Goal: Task Accomplishment & Management: Use online tool/utility

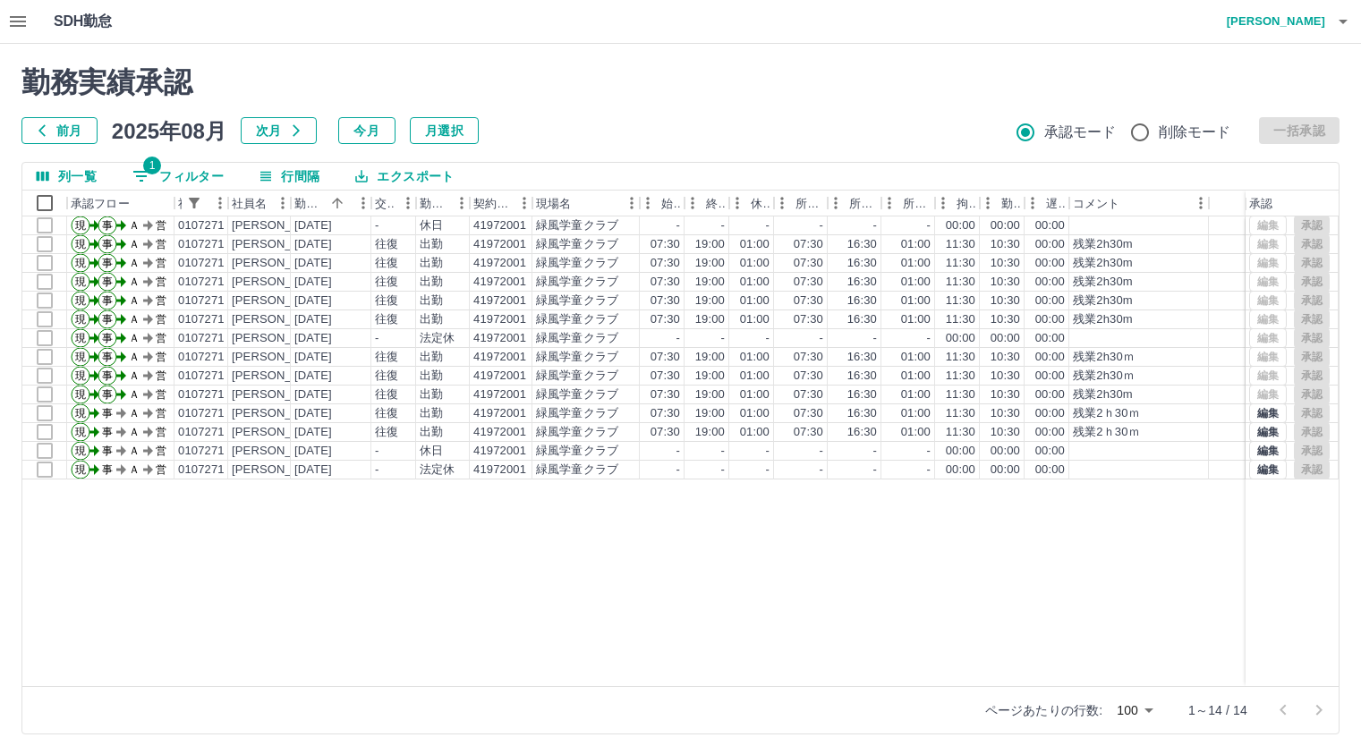
scroll to position [11, 0]
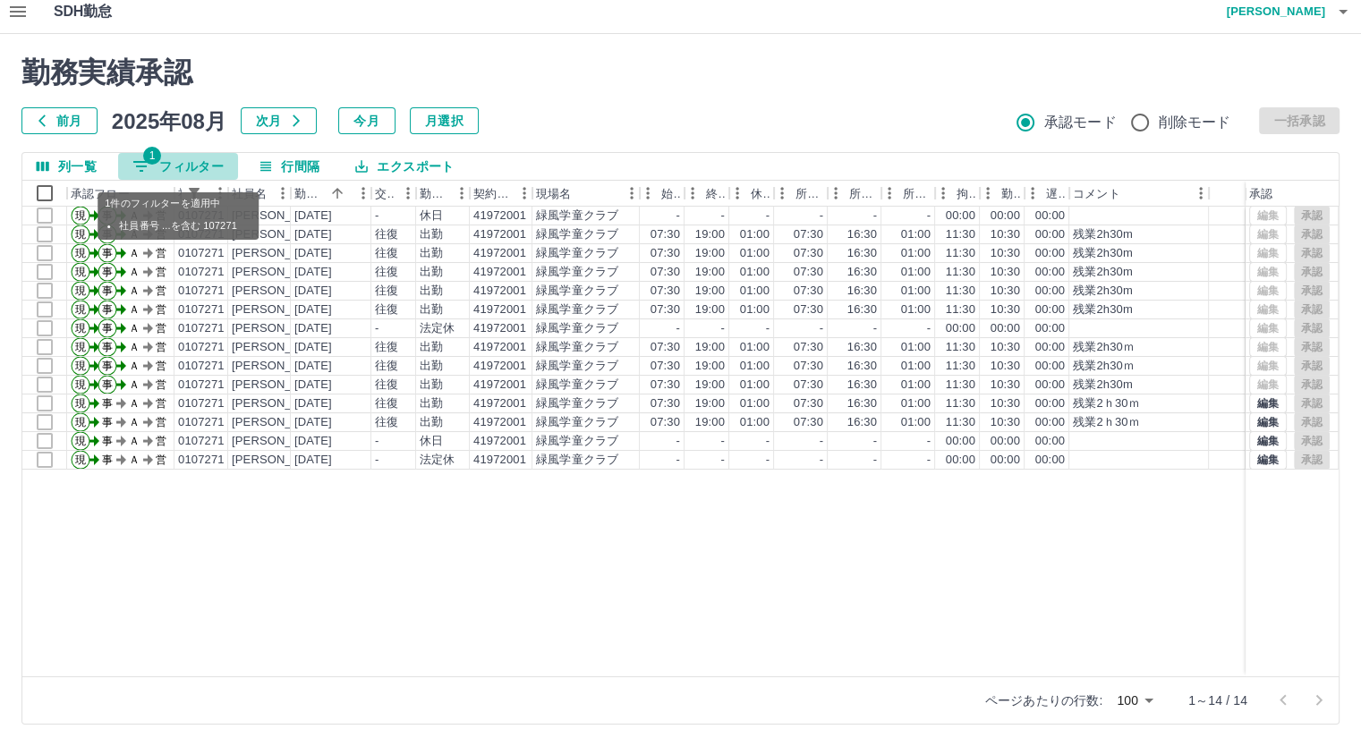
click at [202, 167] on button "1 フィルター" at bounding box center [178, 166] width 120 height 27
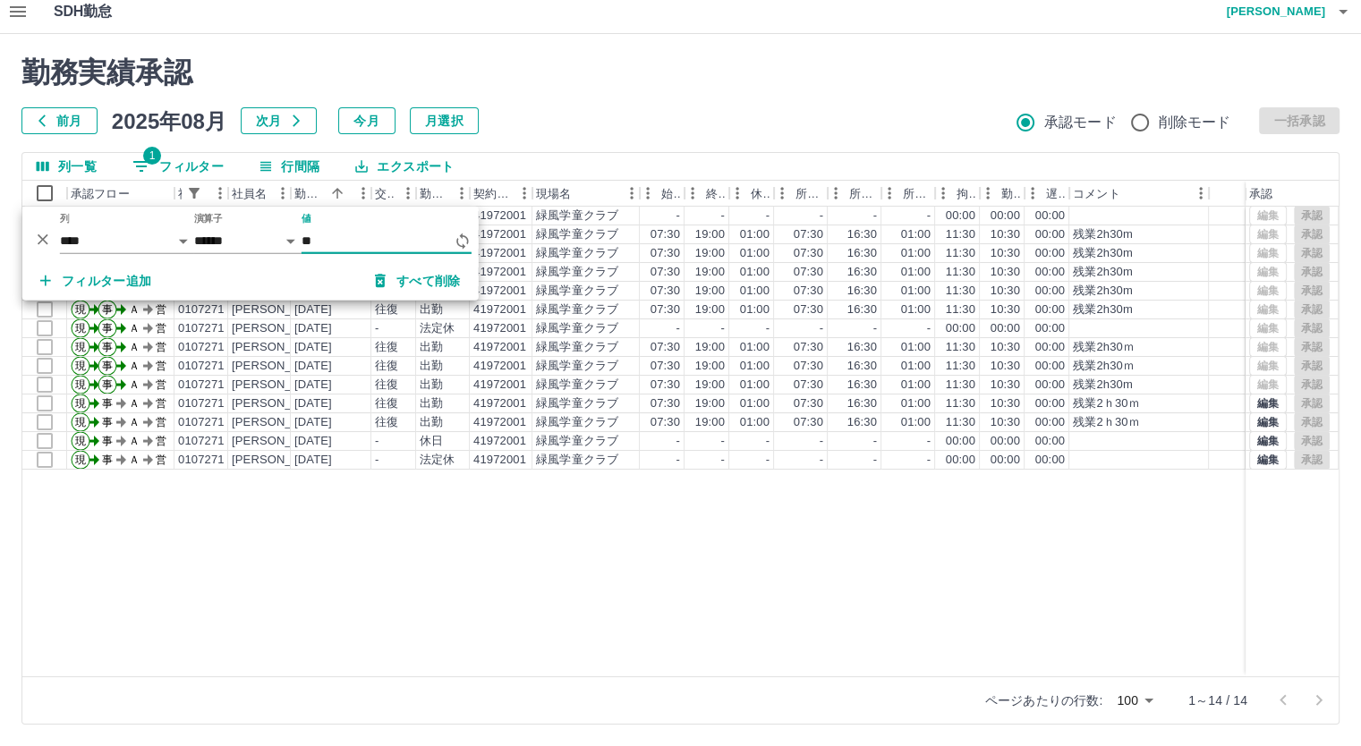
type input "*"
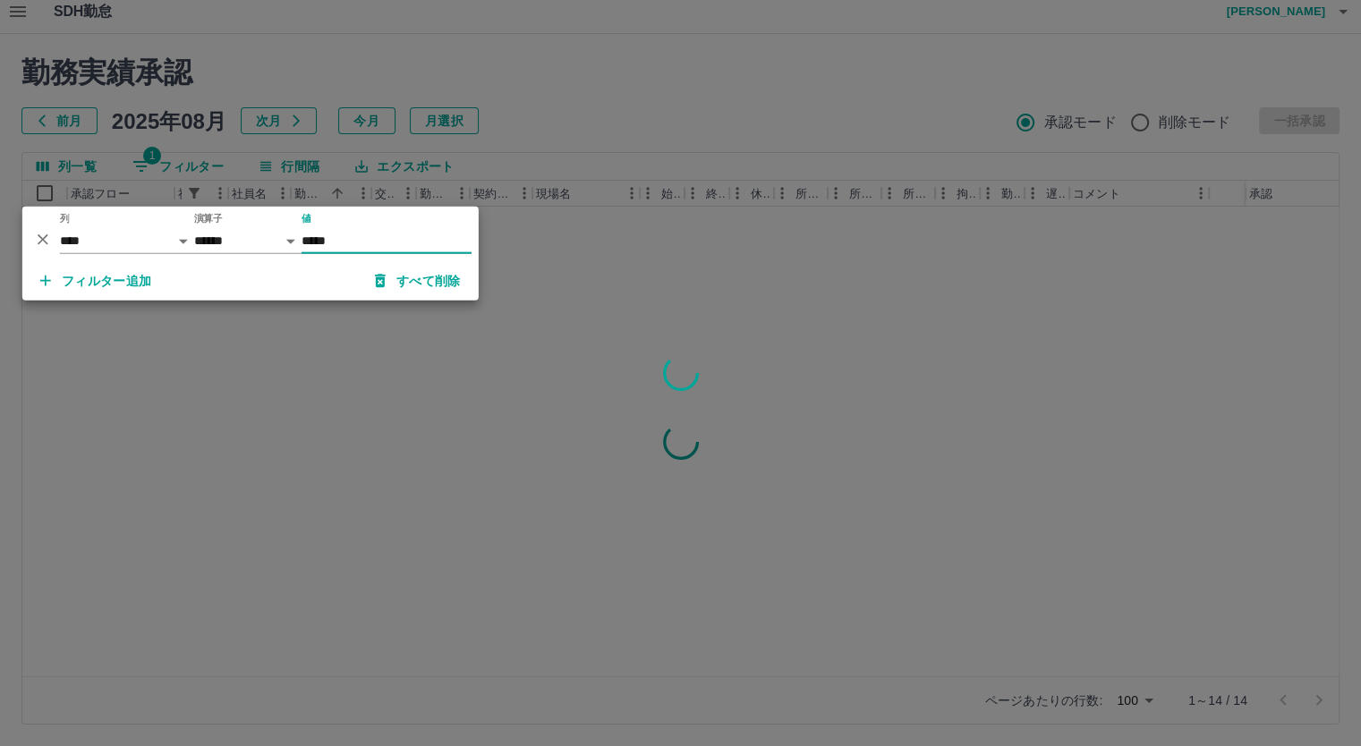
type input "*****"
click at [722, 86] on div at bounding box center [680, 373] width 1361 height 746
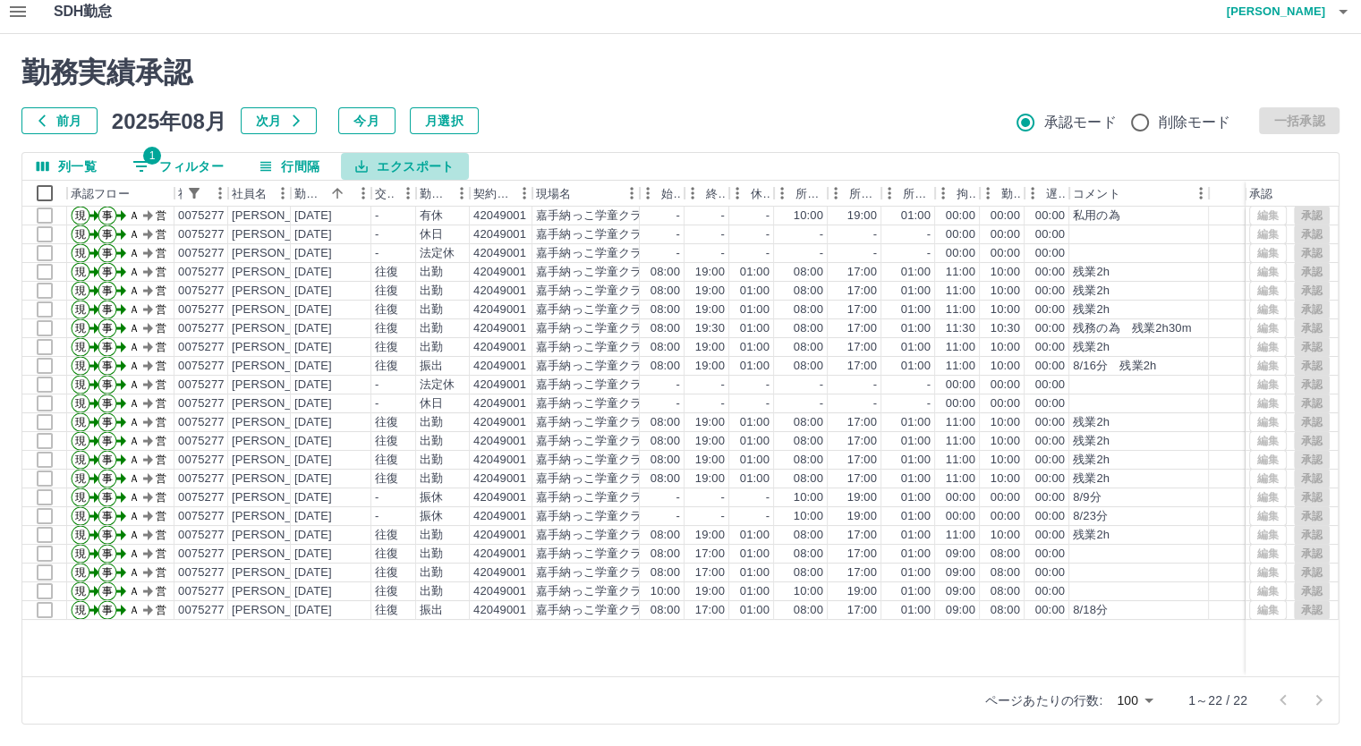
click at [438, 162] on button "エクスポート" at bounding box center [404, 166] width 127 height 27
click at [440, 197] on li "CSVダウンロード" at bounding box center [414, 203] width 145 height 32
click at [198, 158] on button "1 フィルター" at bounding box center [178, 166] width 120 height 27
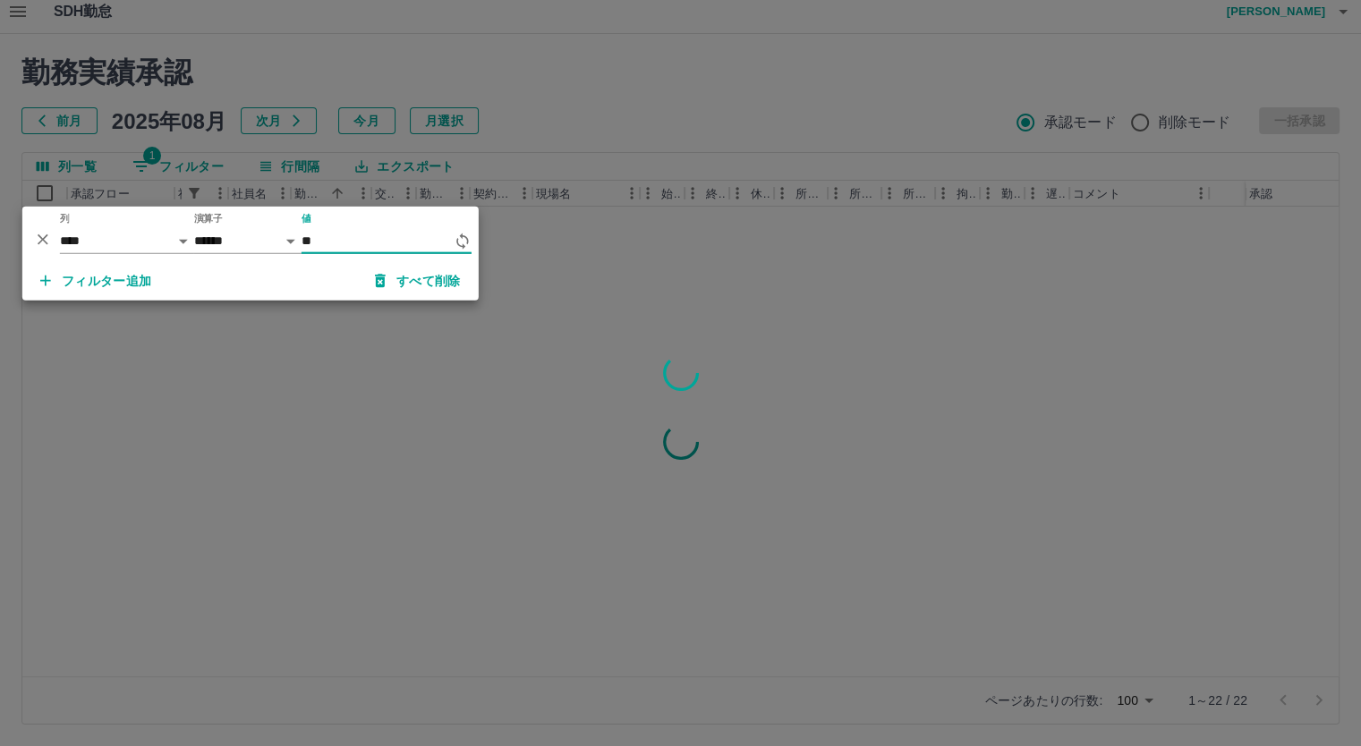
type input "*"
type input "*****"
click at [622, 88] on div at bounding box center [680, 373] width 1361 height 746
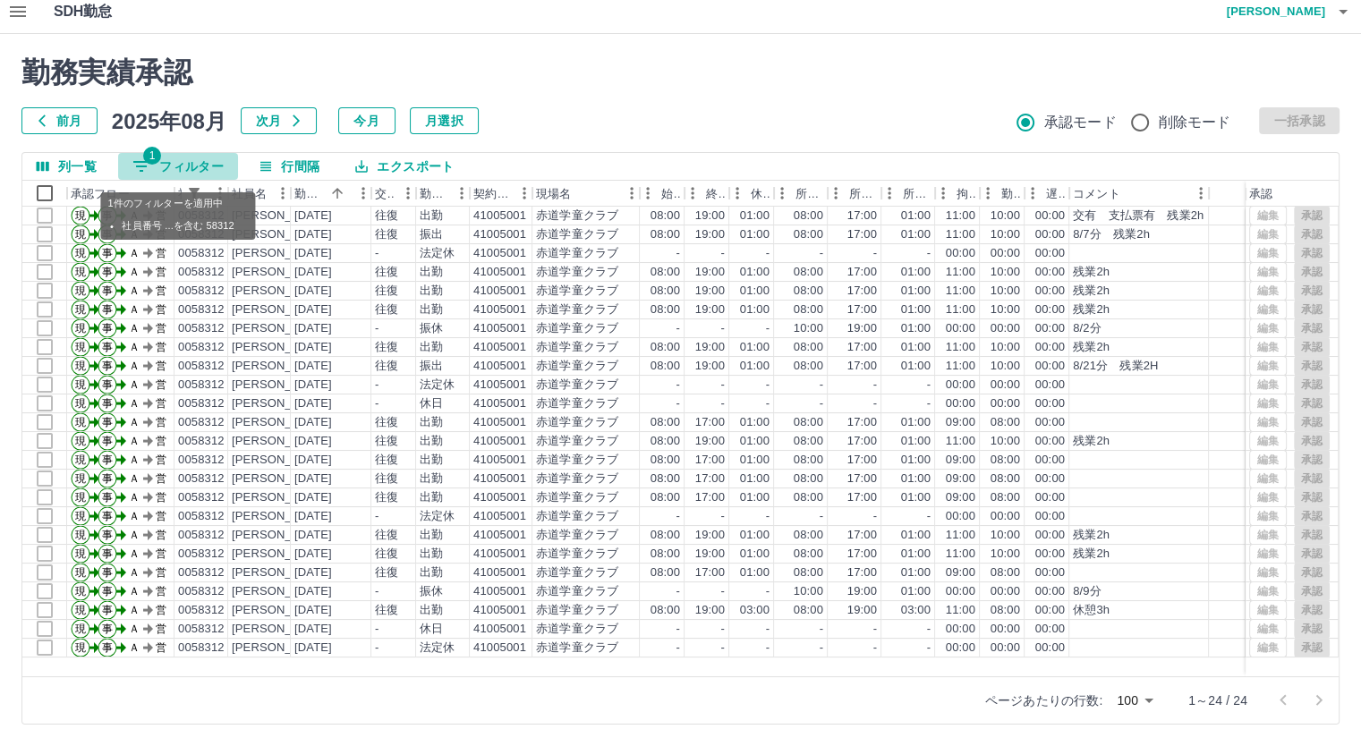
click at [197, 166] on button "1 フィルター" at bounding box center [178, 166] width 120 height 27
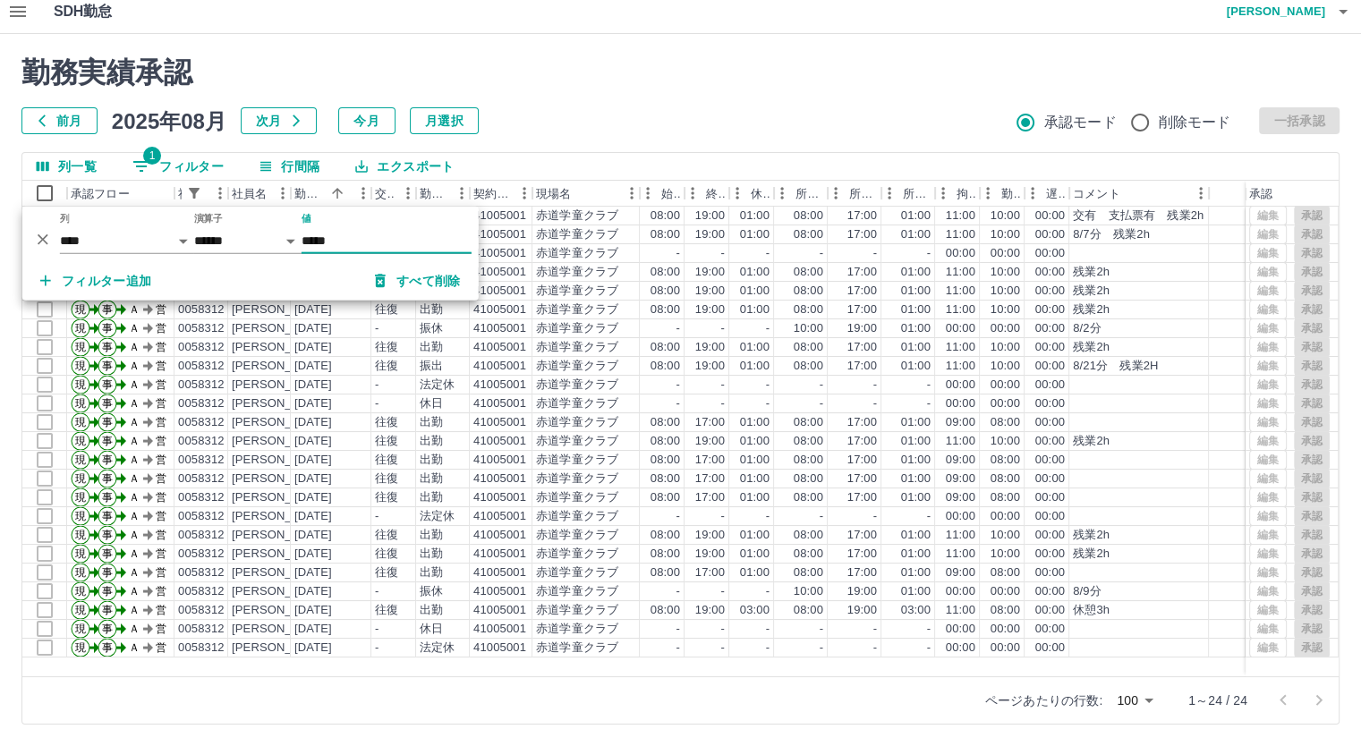
click at [408, 169] on button "エクスポート" at bounding box center [404, 166] width 127 height 27
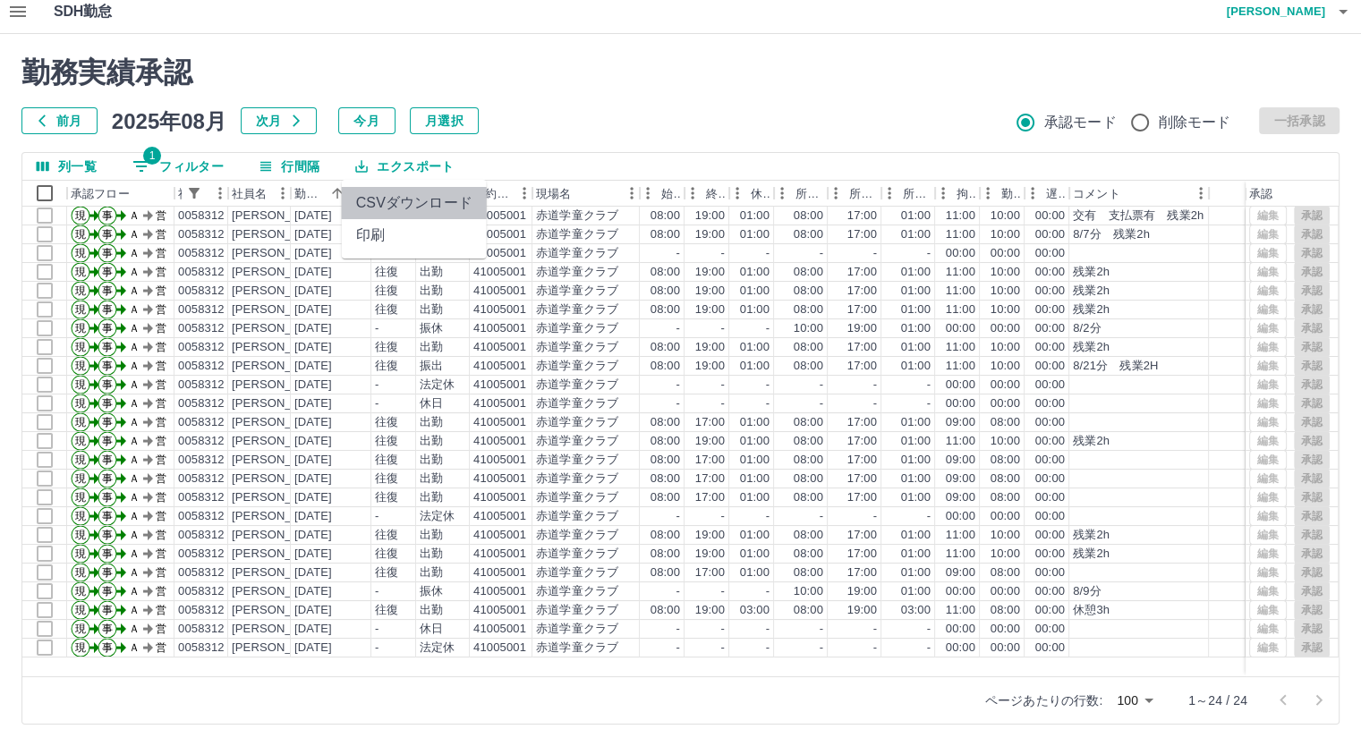
click at [434, 200] on li "CSVダウンロード" at bounding box center [414, 203] width 145 height 32
click at [215, 171] on button "1 フィルター" at bounding box center [178, 166] width 120 height 27
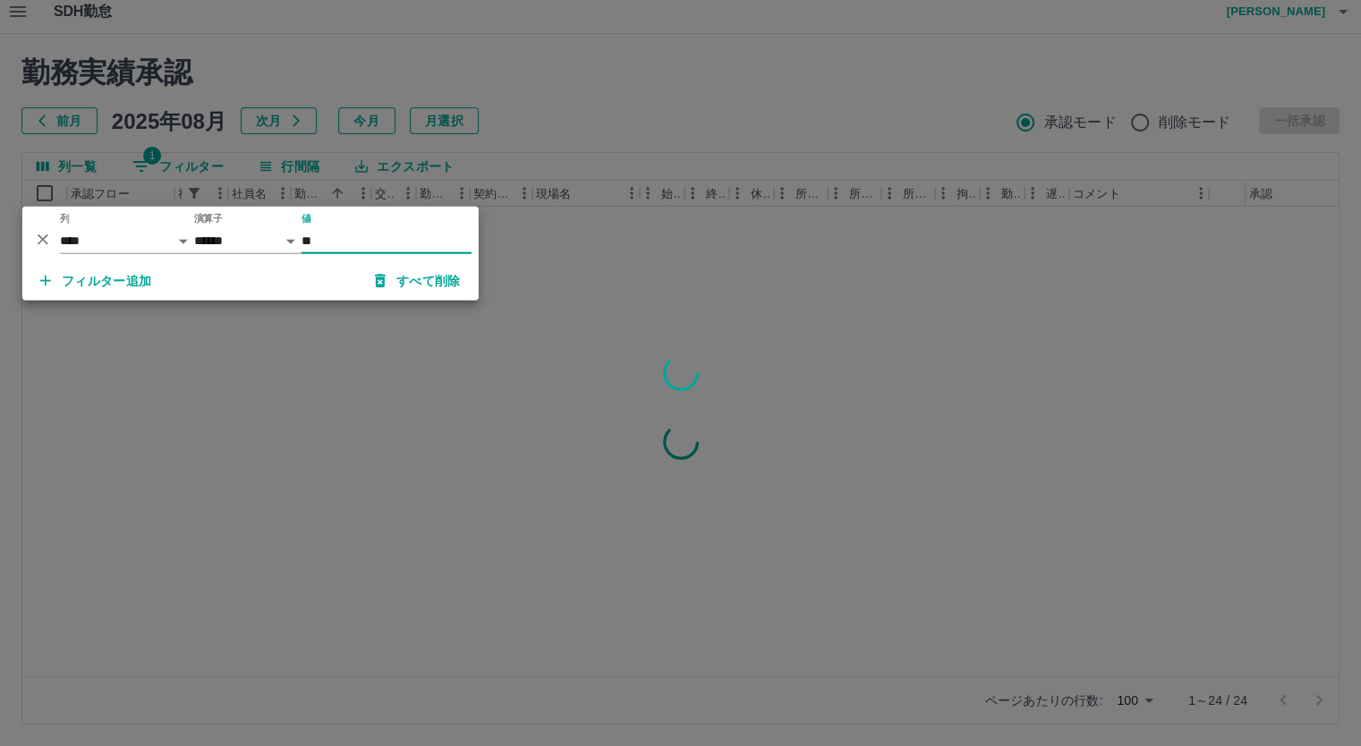
type input "*"
type input "*****"
click at [746, 86] on div at bounding box center [680, 373] width 1361 height 746
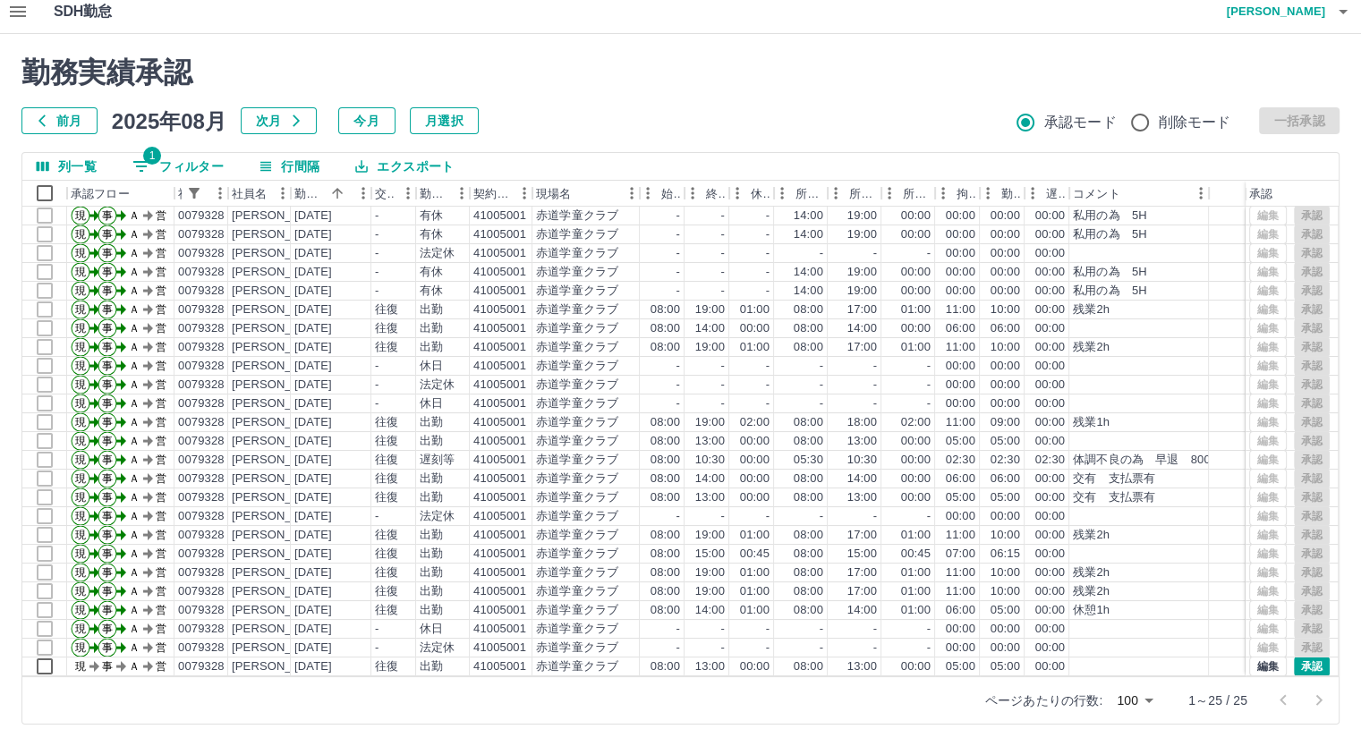
click at [404, 164] on button "エクスポート" at bounding box center [404, 166] width 127 height 27
click at [422, 168] on button "エクスポート" at bounding box center [404, 166] width 127 height 27
click at [439, 204] on li "CSVダウンロード" at bounding box center [414, 203] width 145 height 32
click at [200, 166] on button "1 フィルター" at bounding box center [178, 166] width 120 height 27
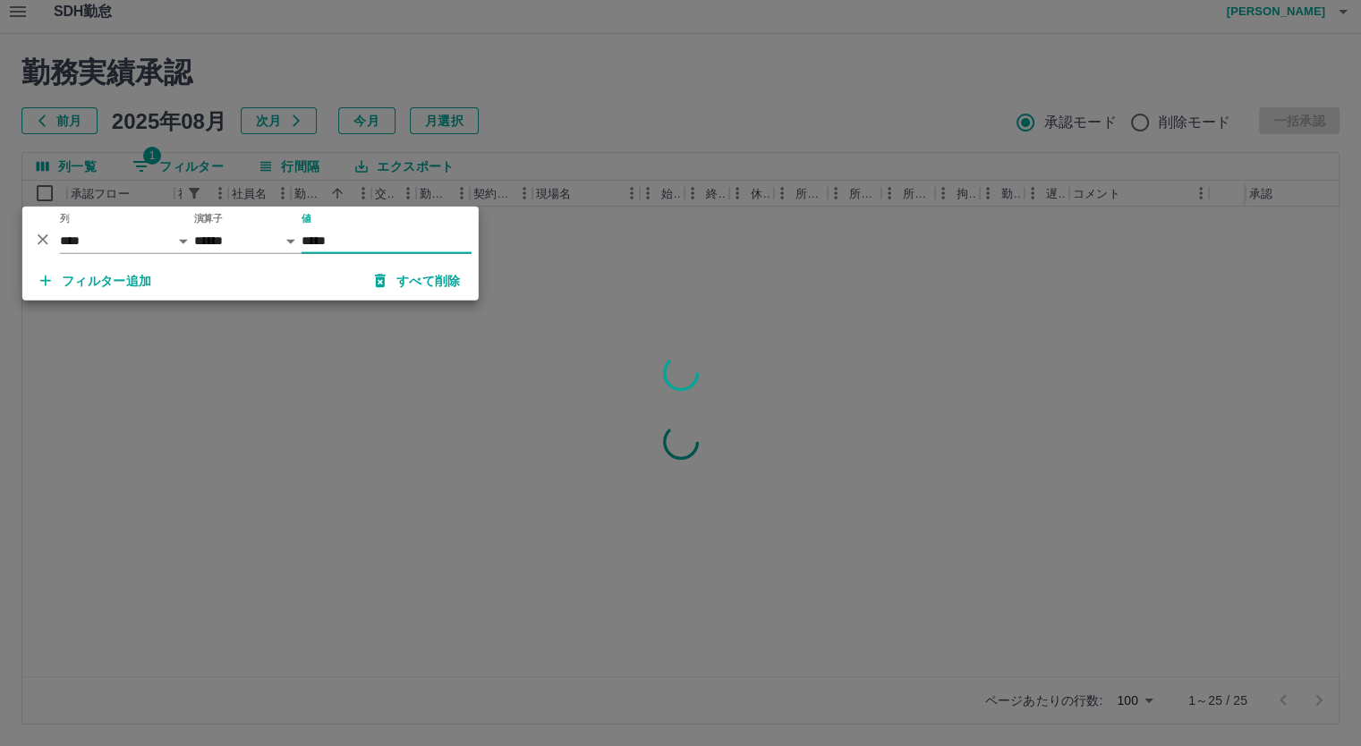
type input "*****"
click at [633, 87] on div at bounding box center [680, 373] width 1361 height 746
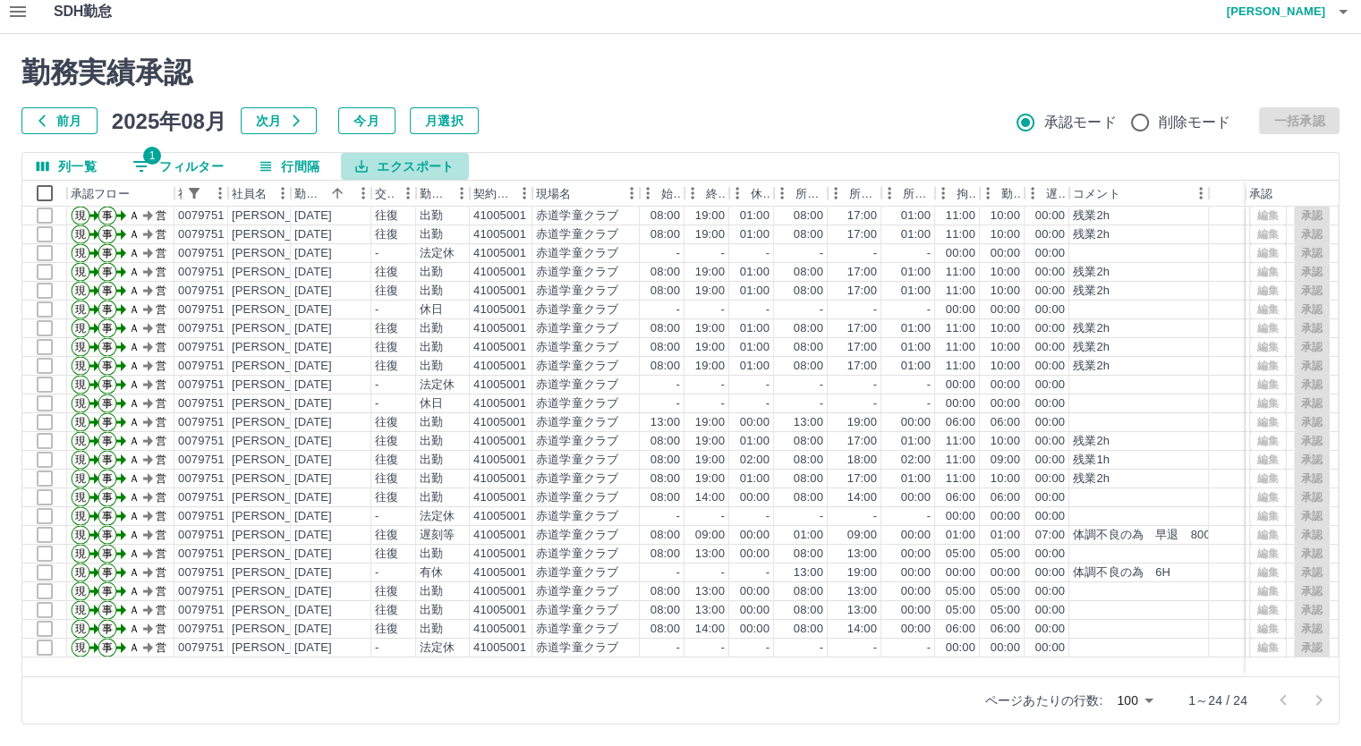
click at [394, 166] on button "エクスポート" at bounding box center [404, 166] width 127 height 27
click at [432, 200] on li "CSVダウンロード" at bounding box center [414, 203] width 145 height 32
click at [203, 166] on button "1 フィルター" at bounding box center [178, 166] width 120 height 27
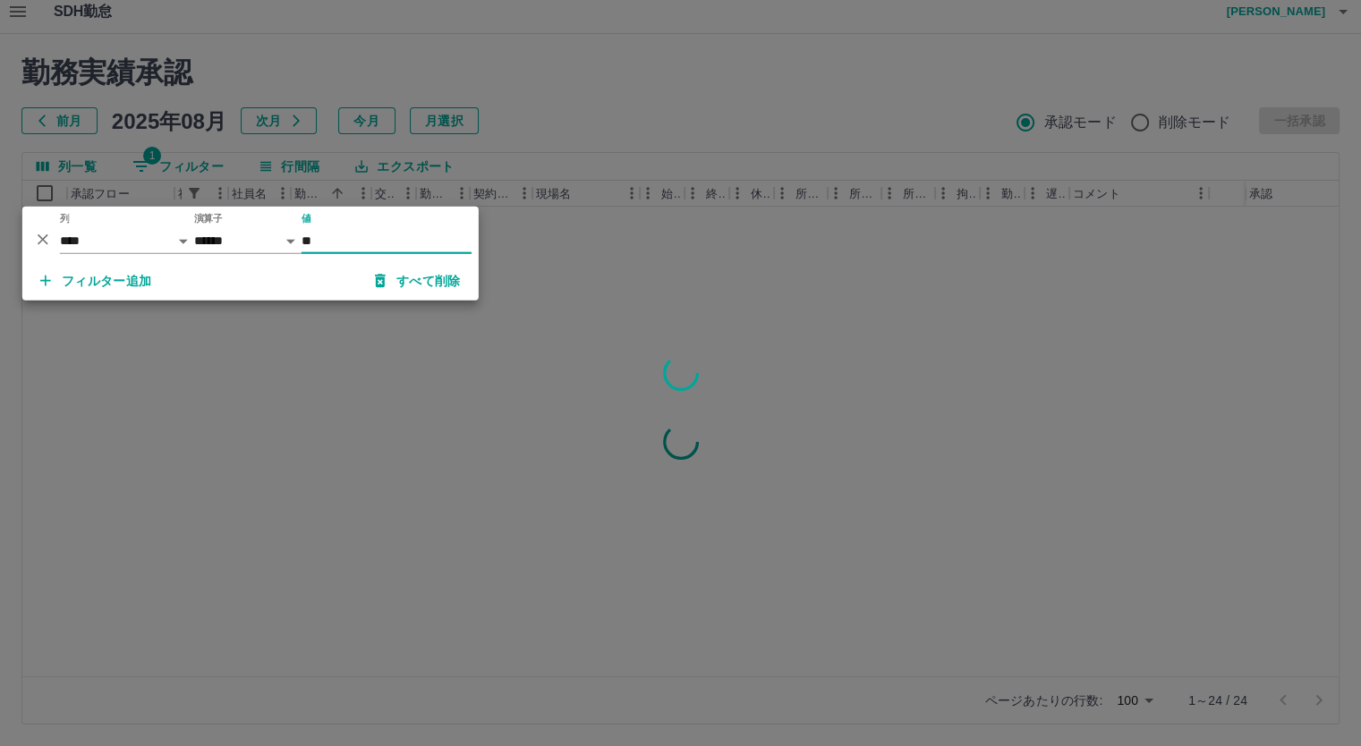
type input "*"
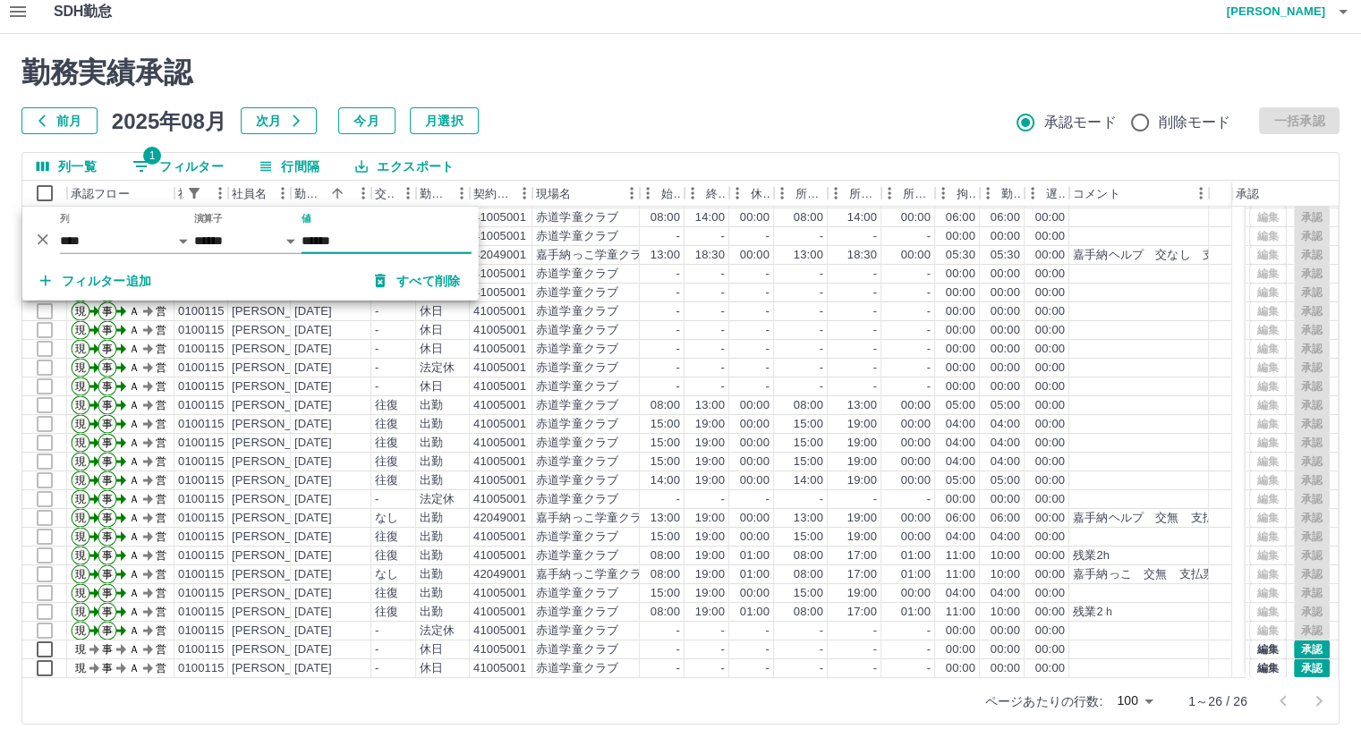
scroll to position [0, 0]
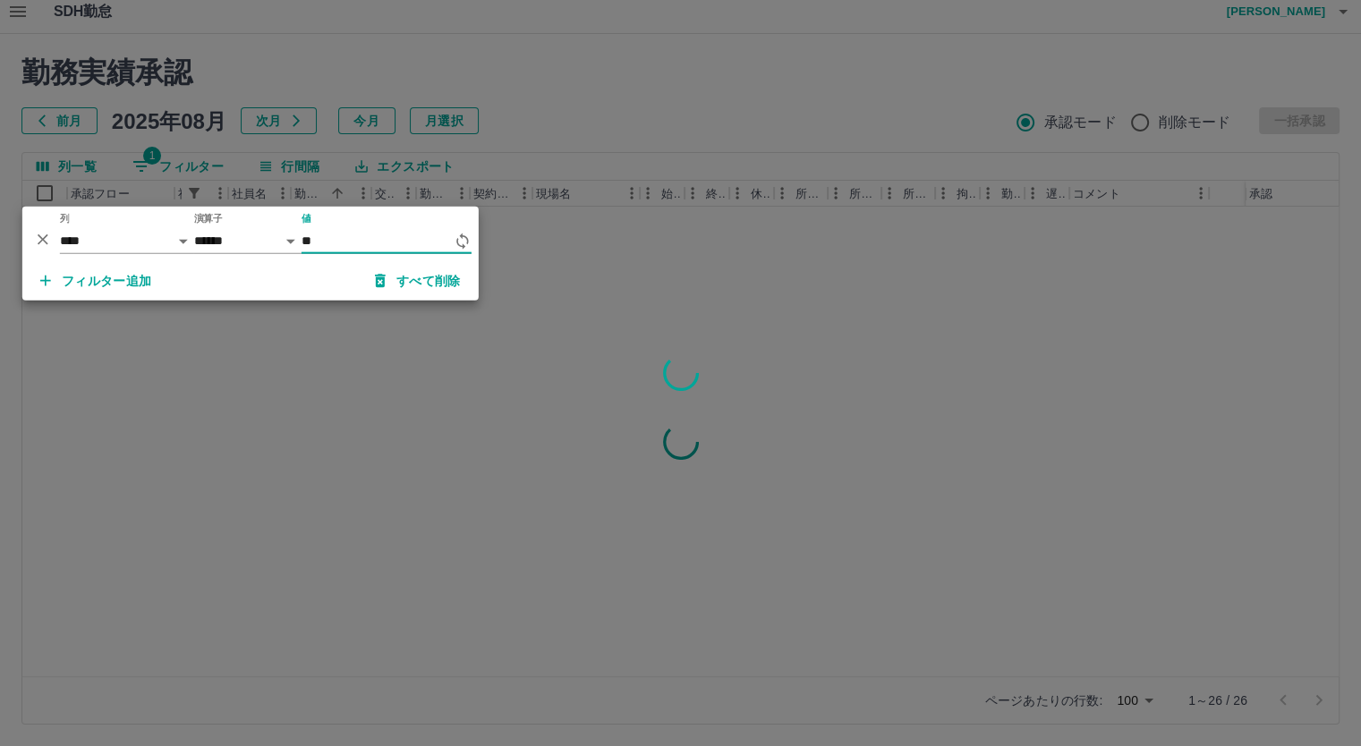
type input "*"
type input "******"
click at [591, 127] on div at bounding box center [680, 373] width 1361 height 746
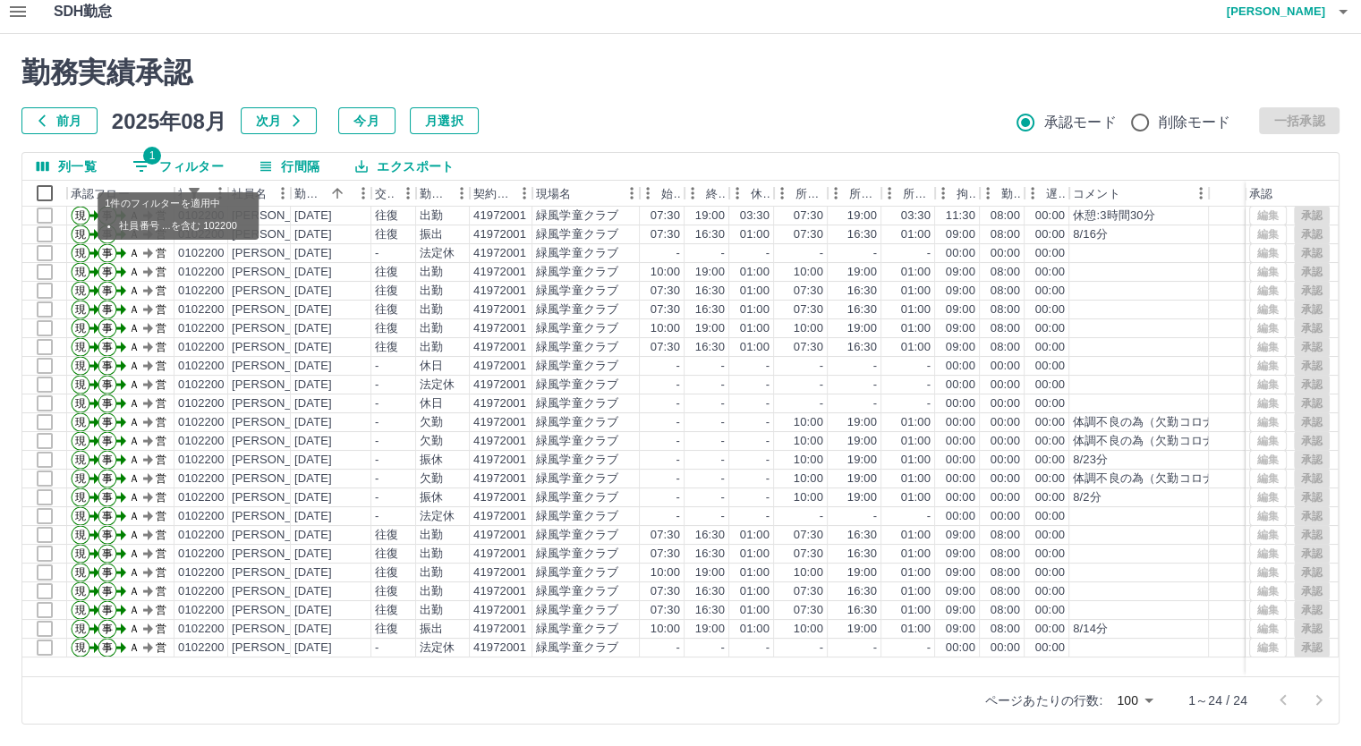
click at [215, 158] on button "1 フィルター" at bounding box center [178, 166] width 120 height 27
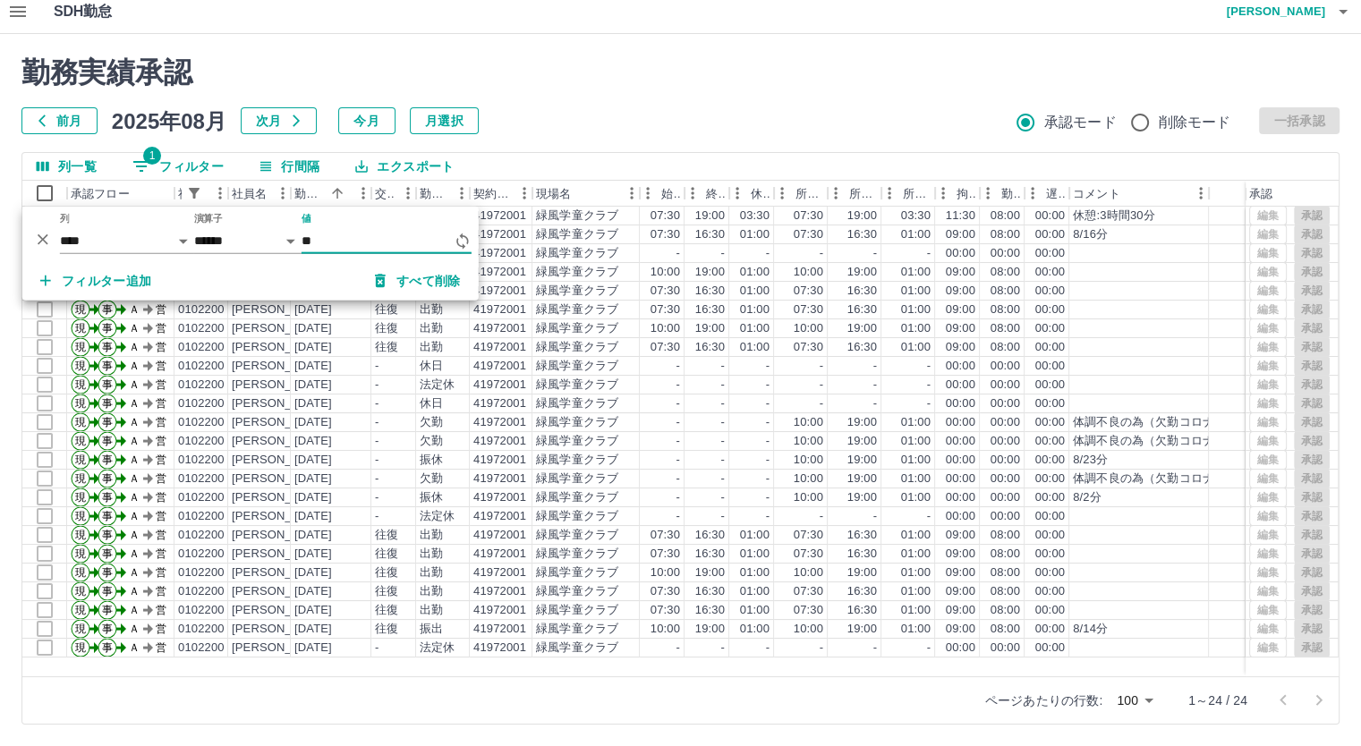
type input "*"
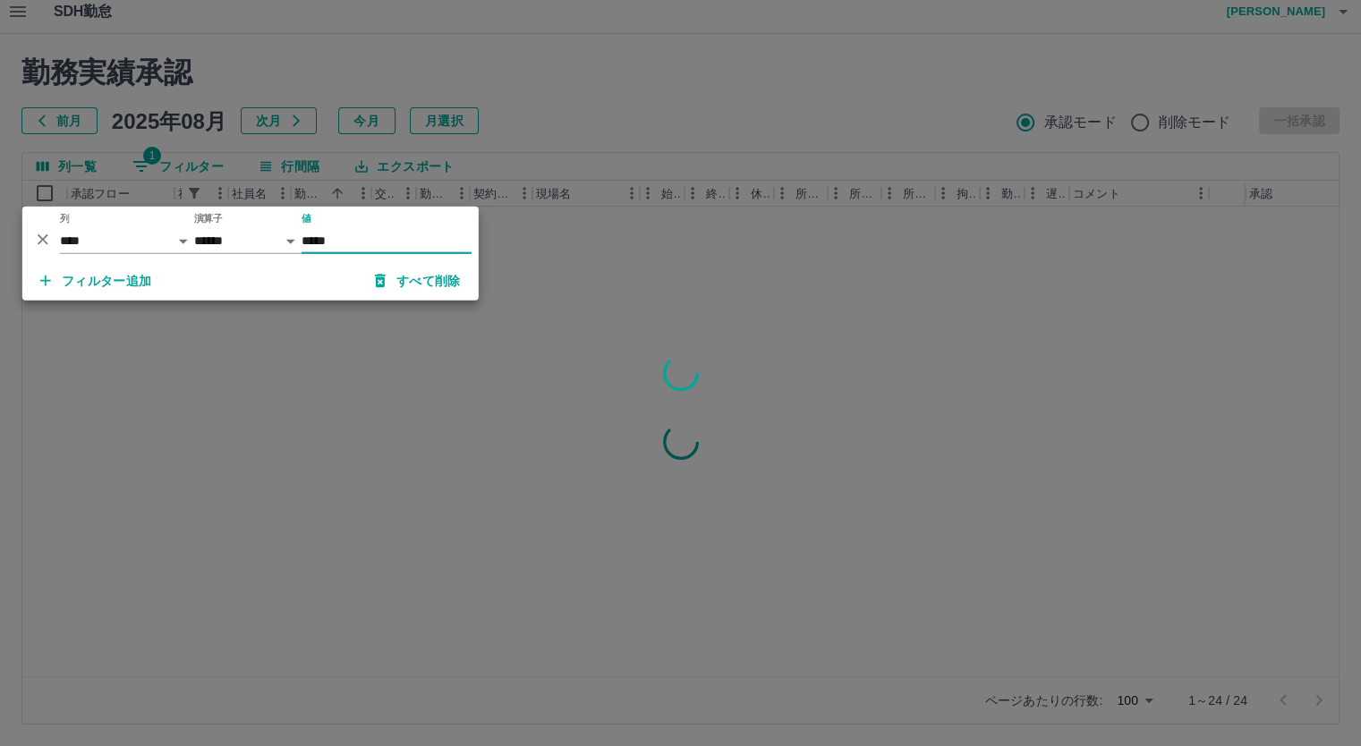
type input "*****"
click at [674, 117] on div at bounding box center [680, 373] width 1361 height 746
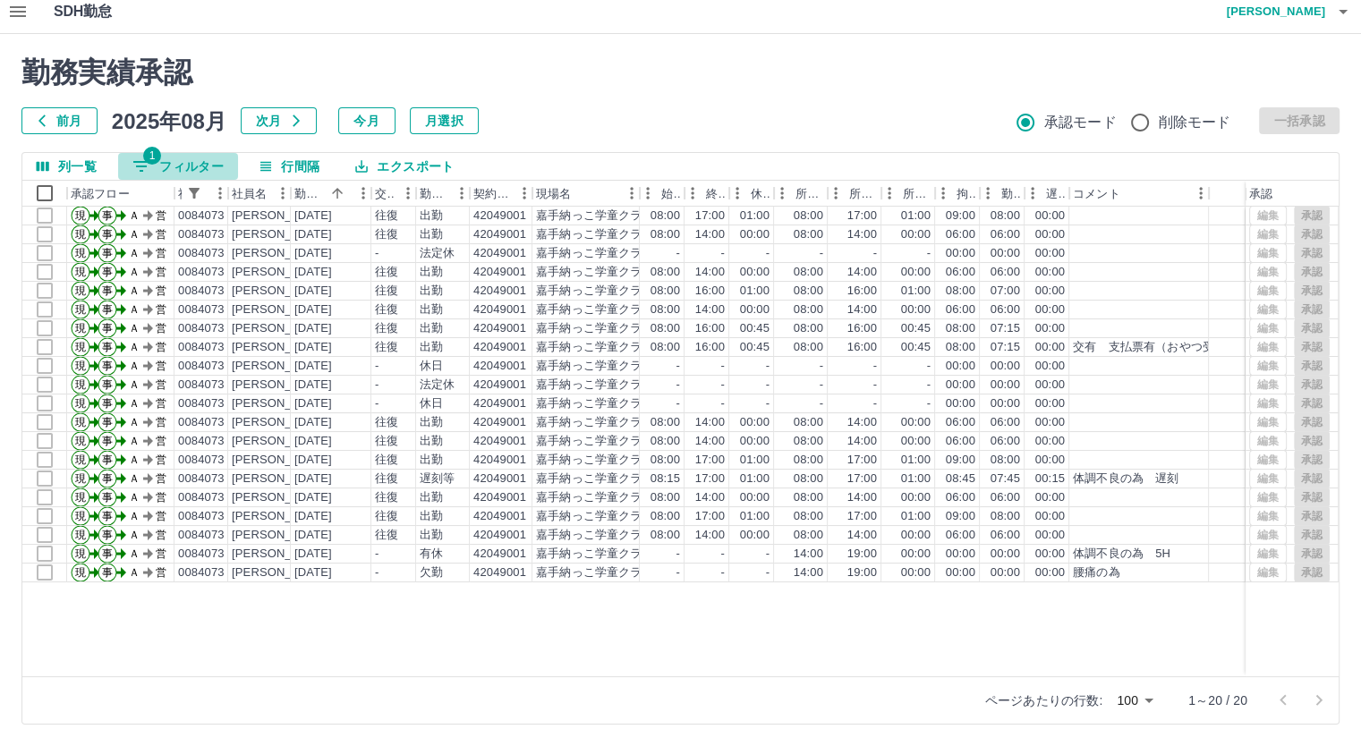
click at [211, 160] on button "1 フィルター" at bounding box center [178, 166] width 120 height 27
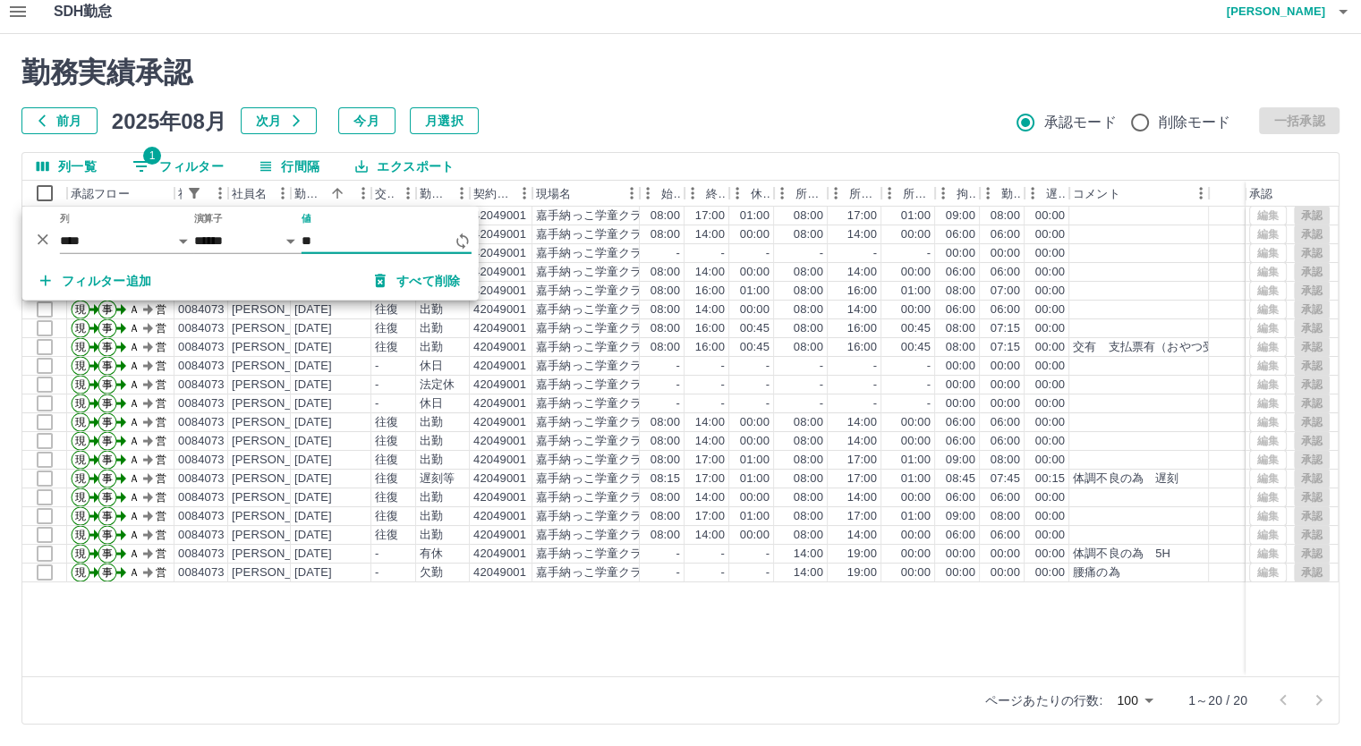
type input "*"
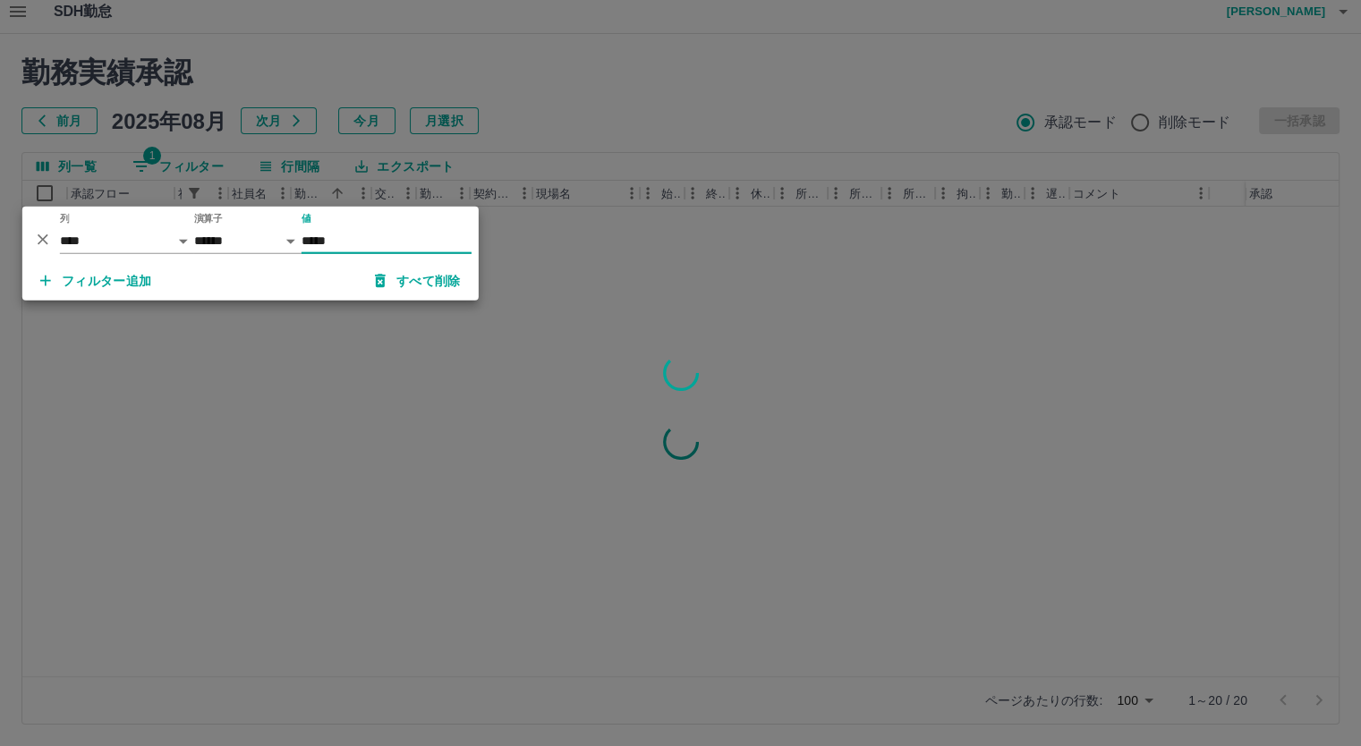
type input "*****"
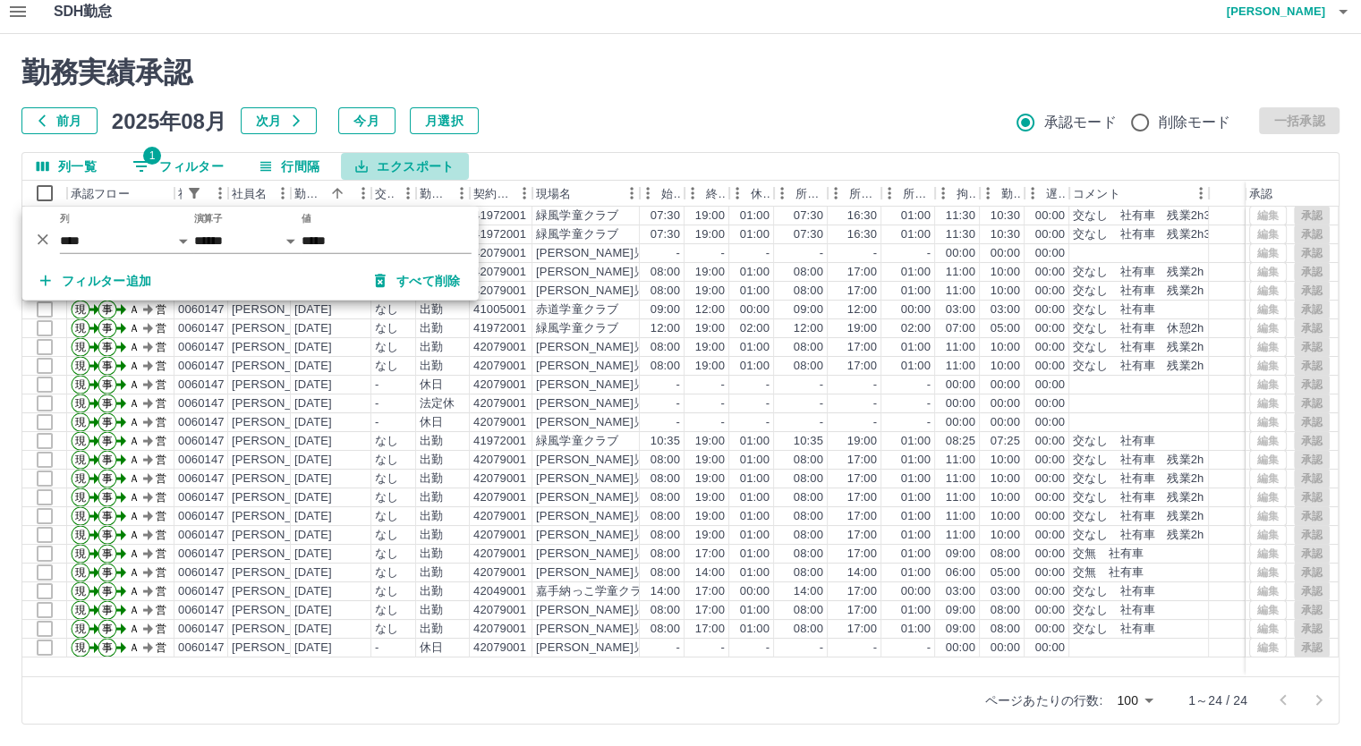
click at [435, 165] on button "エクスポート" at bounding box center [404, 166] width 127 height 27
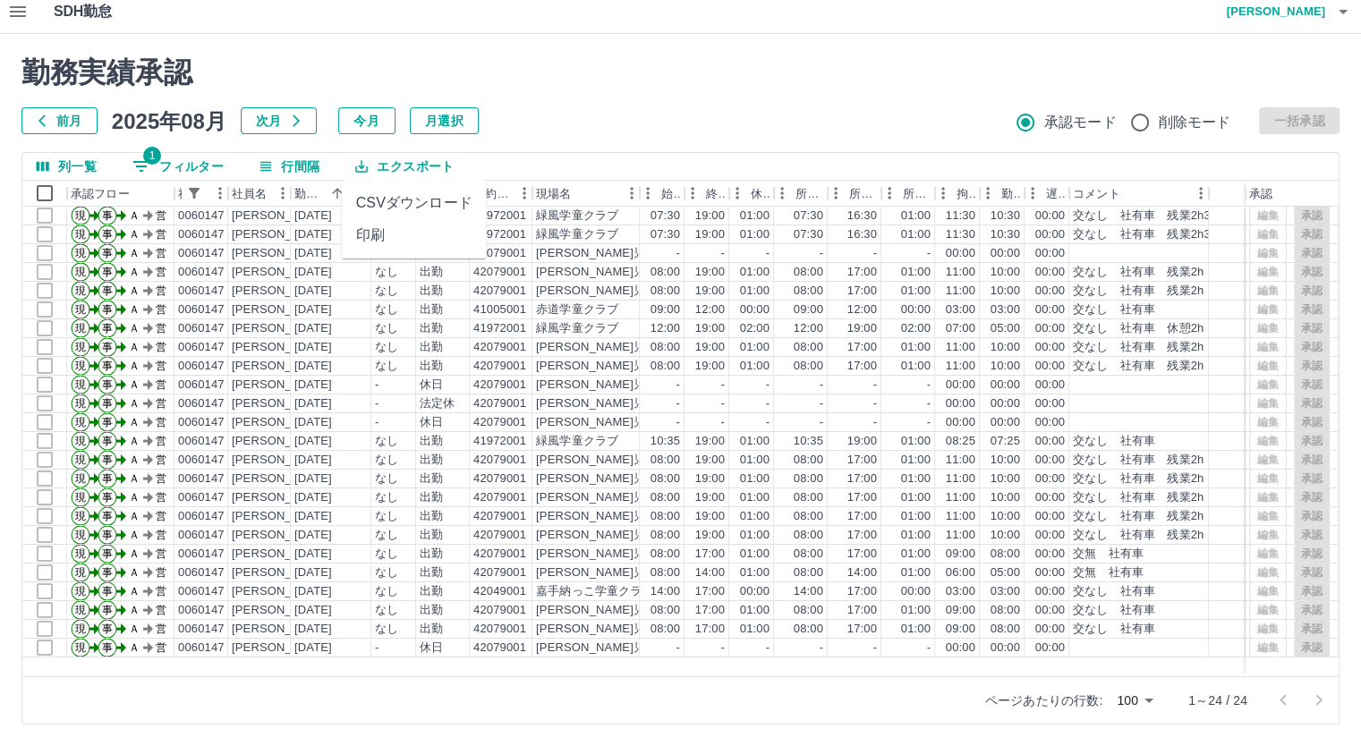
click at [437, 205] on li "CSVダウンロード" at bounding box center [414, 203] width 145 height 32
click at [186, 168] on button "1 フィルター" at bounding box center [178, 166] width 120 height 27
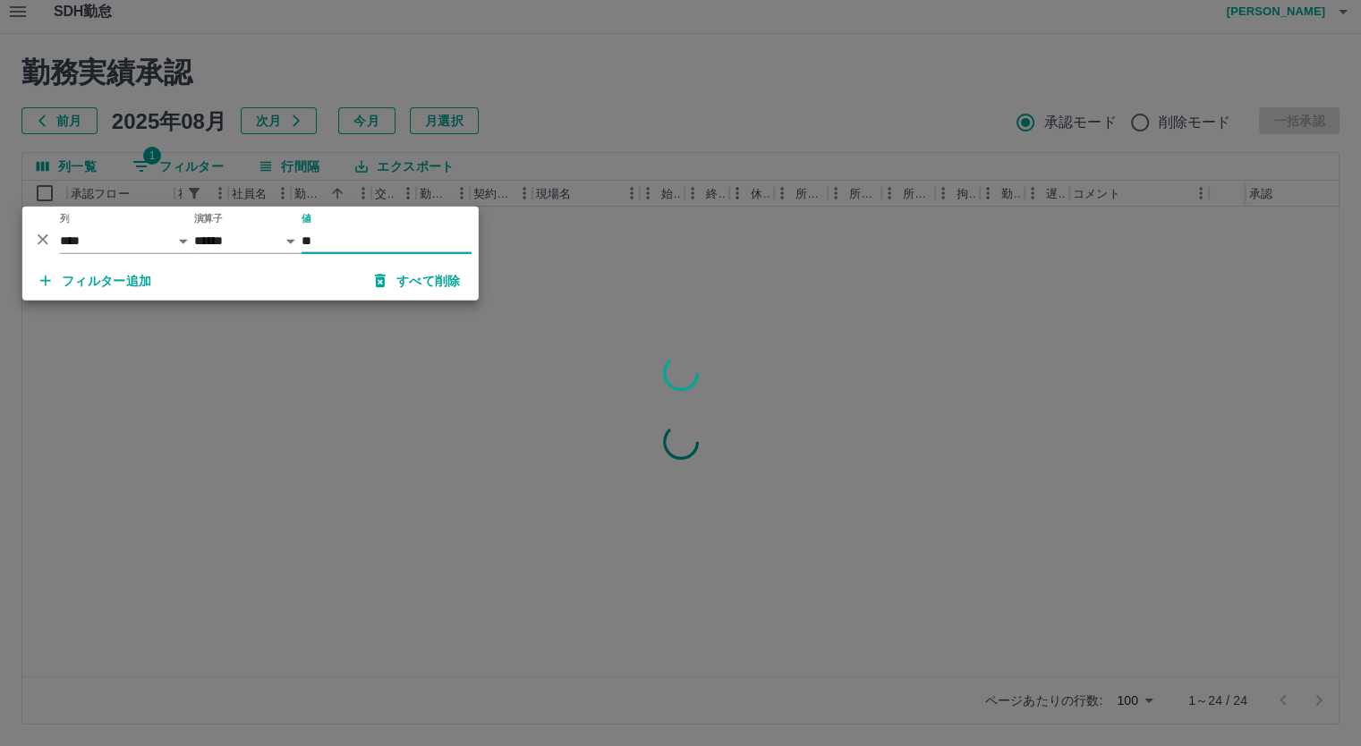
type input "*"
type input "*****"
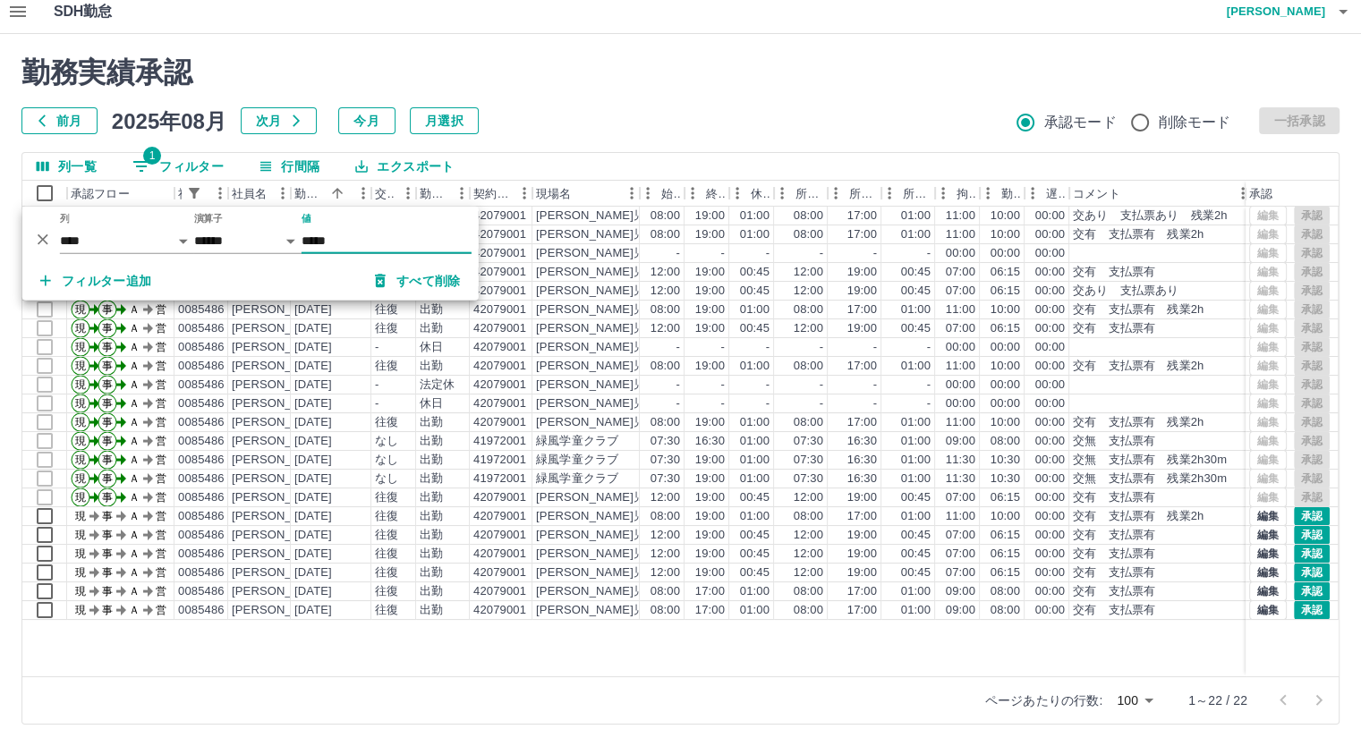
drag, startPoint x: 1208, startPoint y: 191, endPoint x: 1250, endPoint y: 197, distance: 42.5
click at [1250, 197] on div "承認フロー 社員番号 社員名 勤務日 交通費 勤務区分 契約コード 現場名 始業 終業 休憩 所定開始 所定終業 所定休憩 拘束 勤務 遅刻等 コメント 承認" at bounding box center [680, 194] width 1316 height 26
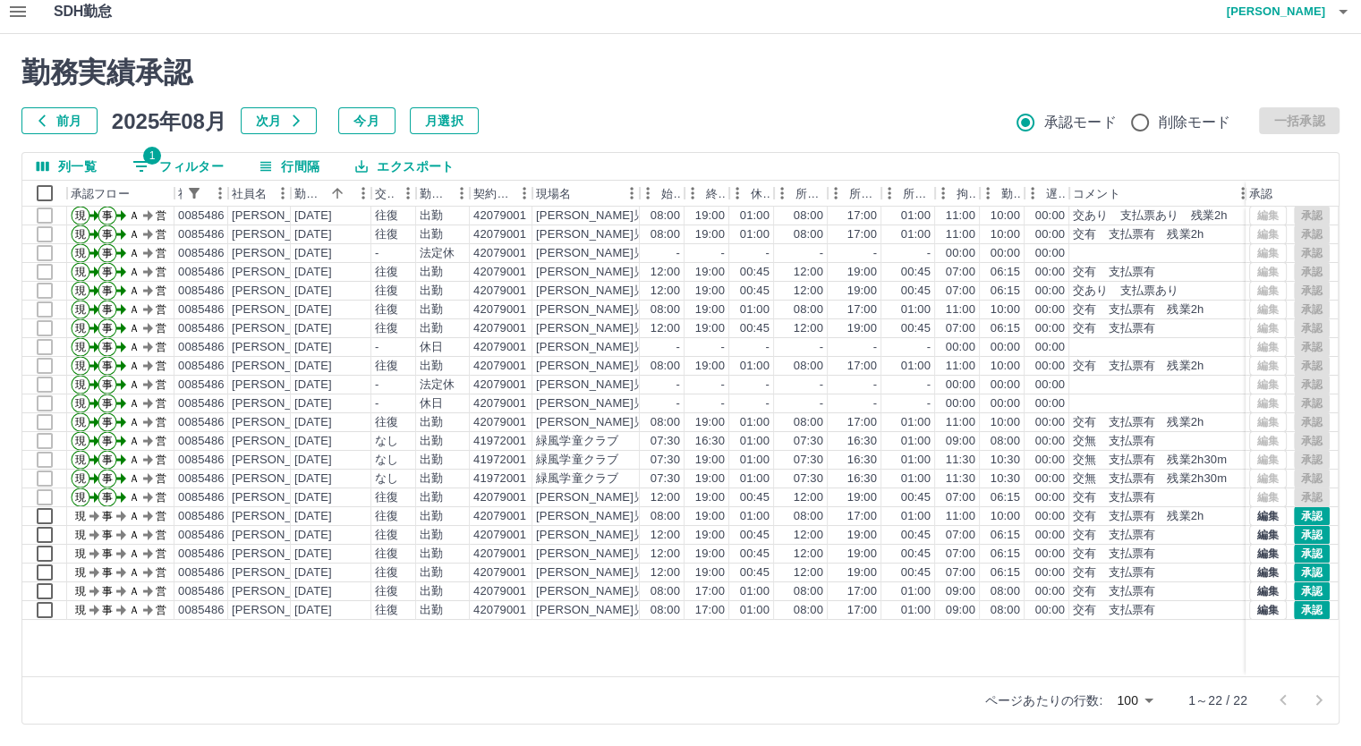
click at [380, 168] on button "エクスポート" at bounding box center [404, 166] width 127 height 27
click at [400, 209] on li "CSVダウンロード" at bounding box center [414, 203] width 145 height 32
click at [195, 164] on button "1 フィルター" at bounding box center [178, 166] width 120 height 27
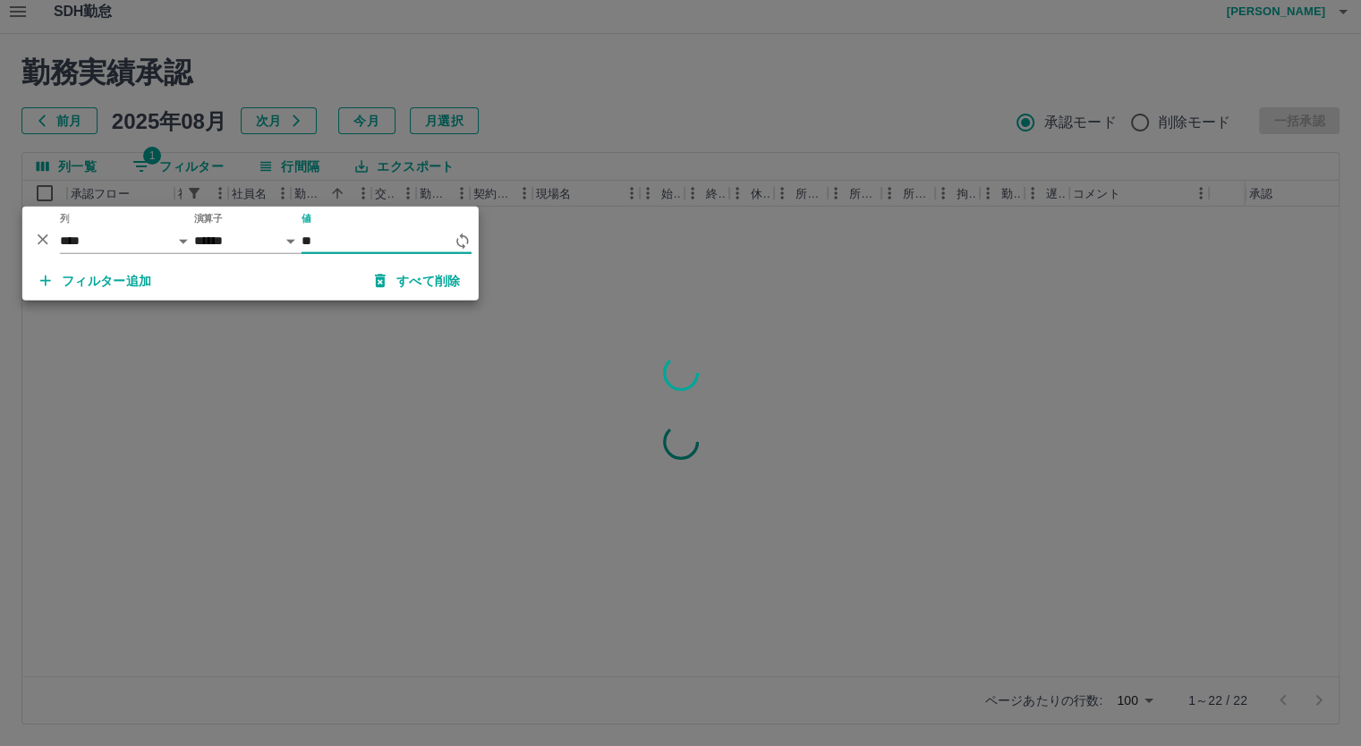
type input "*"
type input "******"
click at [708, 72] on div at bounding box center [680, 373] width 1361 height 746
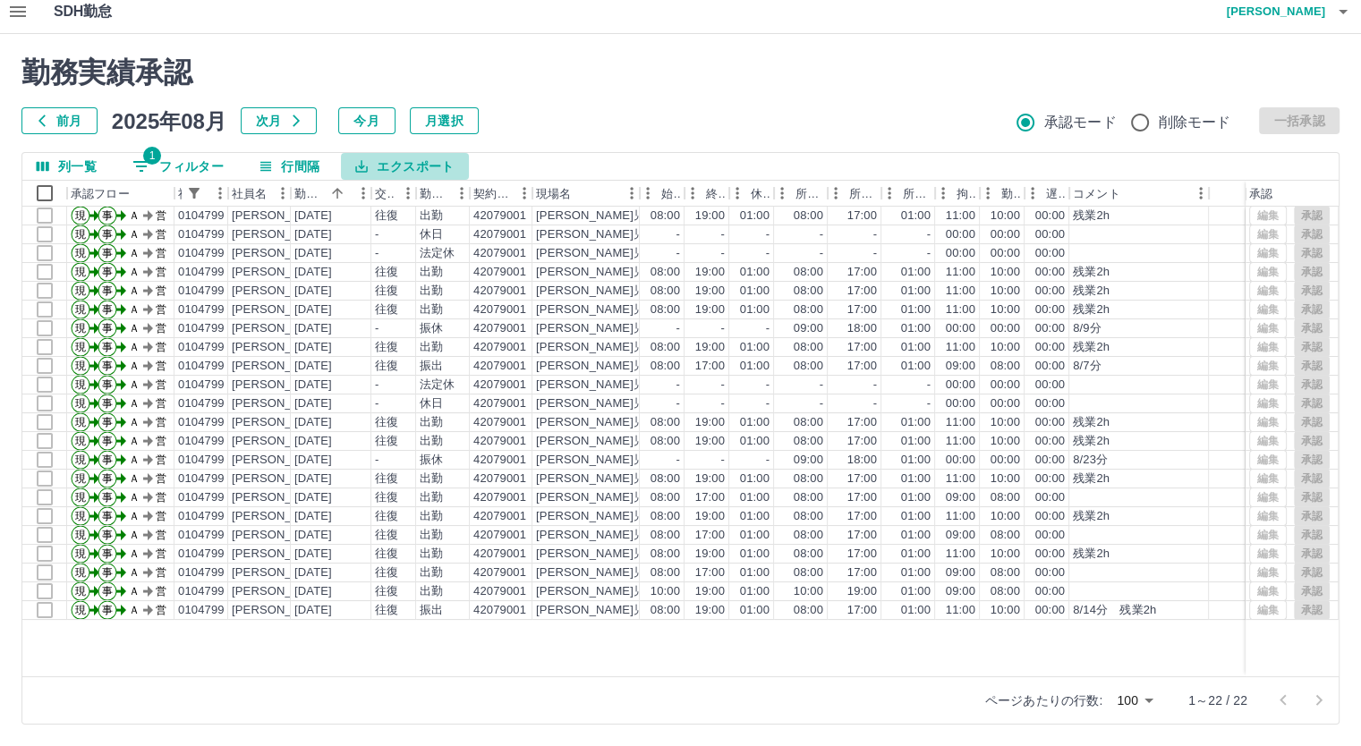
click at [433, 162] on button "エクスポート" at bounding box center [404, 166] width 127 height 27
click at [427, 201] on li "CSVダウンロード" at bounding box center [414, 203] width 145 height 32
